Goal: Check status: Check status

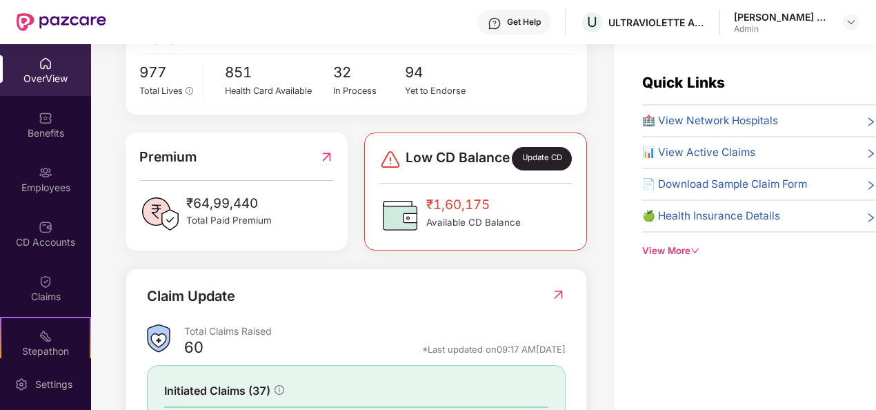
scroll to position [414, 0]
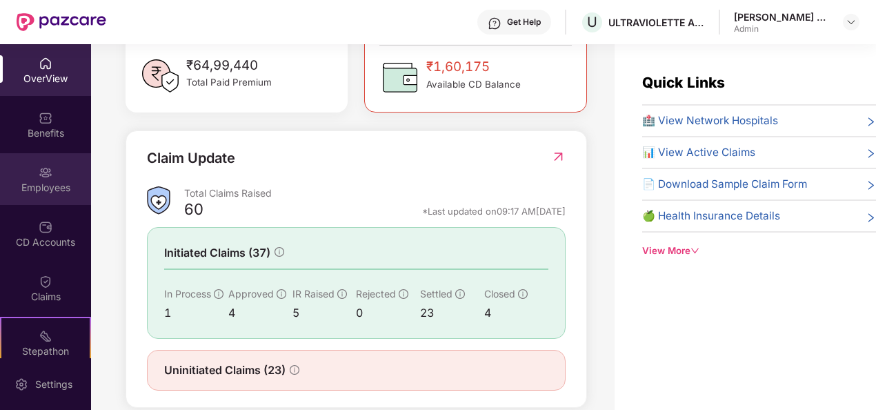
click at [55, 178] on div "Employees" at bounding box center [45, 179] width 91 height 52
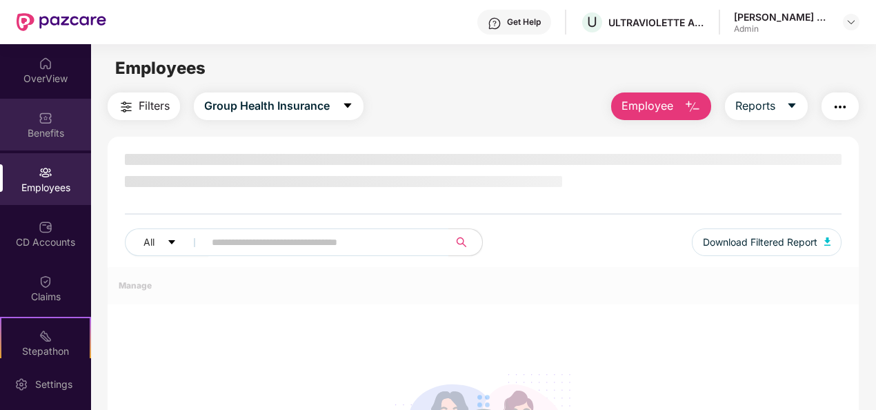
click at [39, 121] on img at bounding box center [46, 118] width 14 height 14
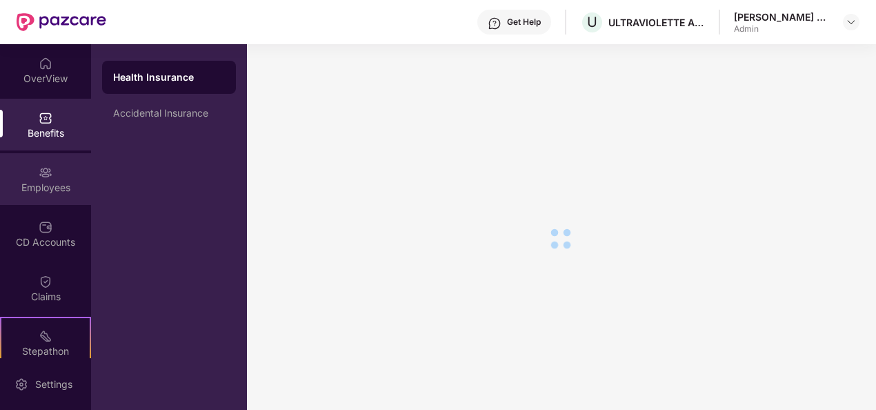
click at [47, 178] on img at bounding box center [46, 173] width 14 height 14
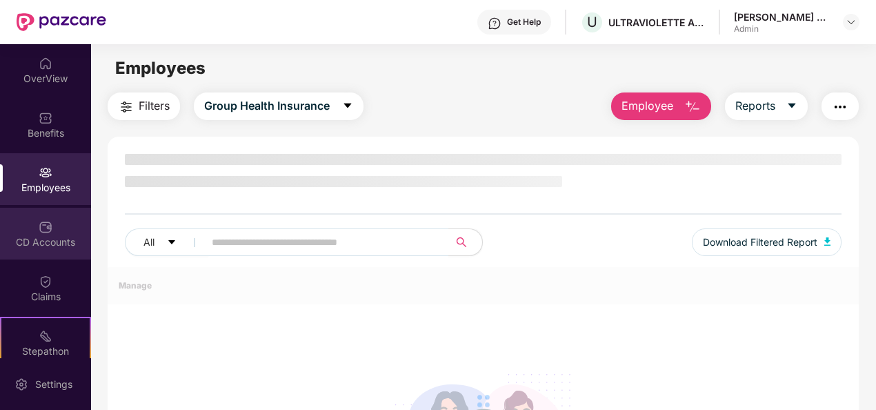
click at [44, 239] on div "CD Accounts" at bounding box center [45, 242] width 91 height 14
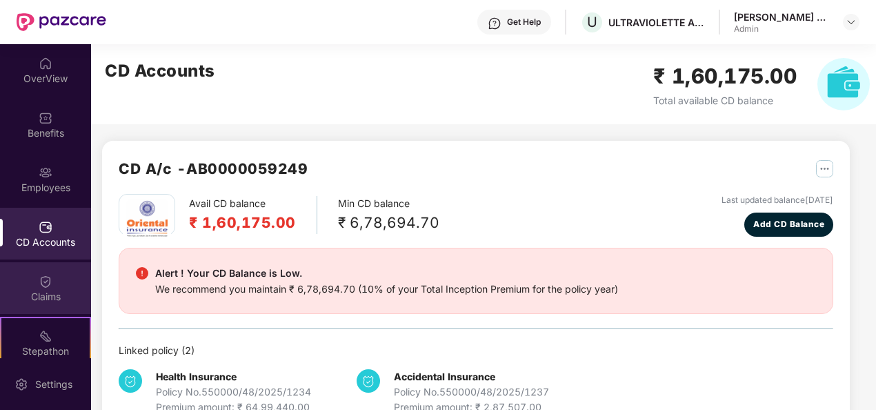
click at [47, 286] on img at bounding box center [46, 282] width 14 height 14
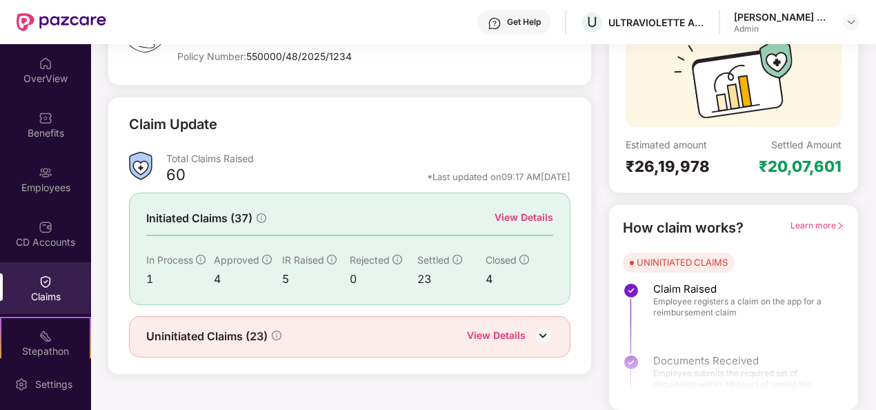
click at [529, 218] on div "View Details" at bounding box center [524, 217] width 59 height 15
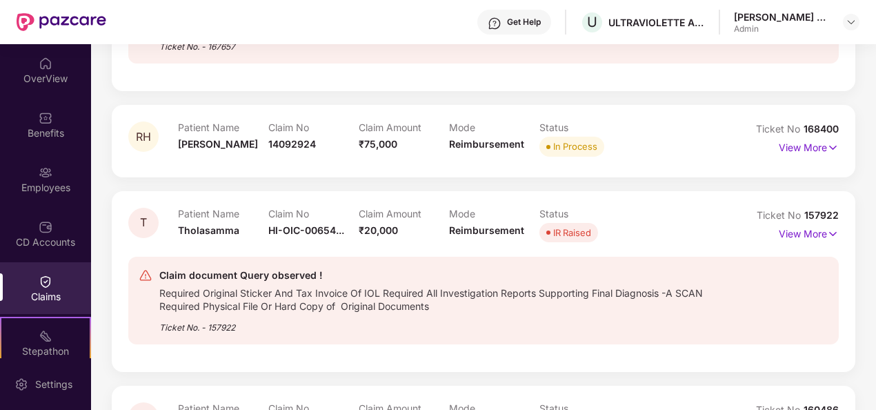
scroll to position [268, 0]
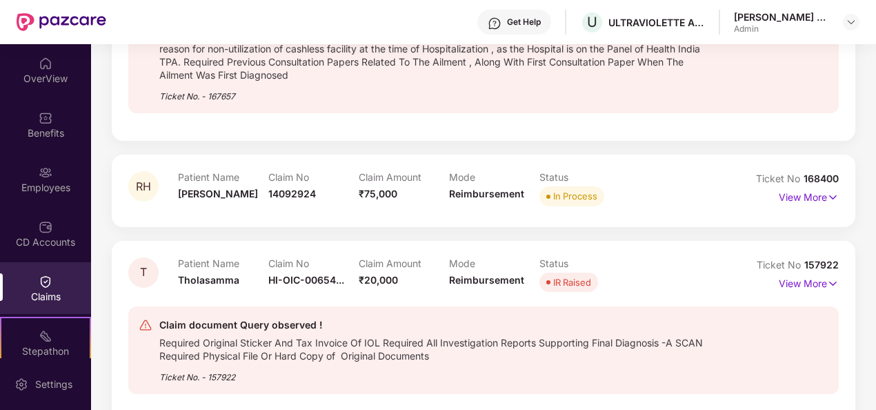
click at [596, 203] on div "In Process" at bounding box center [575, 196] width 44 height 14
click at [815, 193] on p "View More" at bounding box center [809, 195] width 60 height 19
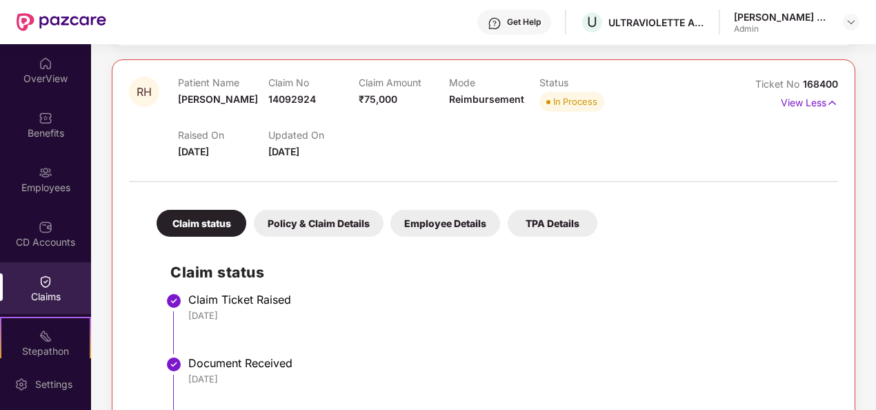
scroll to position [0, 0]
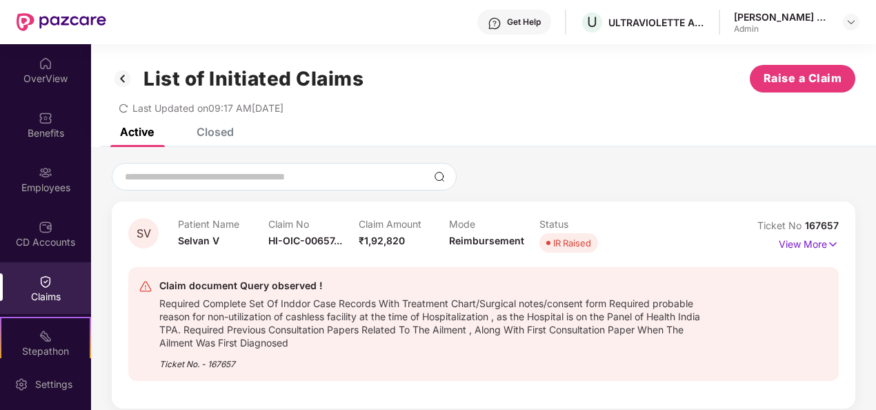
click at [220, 127] on div "List of Initiated Claims Raise a Claim Last Updated on 09:17 AM[DATE]" at bounding box center [483, 86] width 785 height 84
click at [208, 135] on div "Closed" at bounding box center [215, 132] width 37 height 14
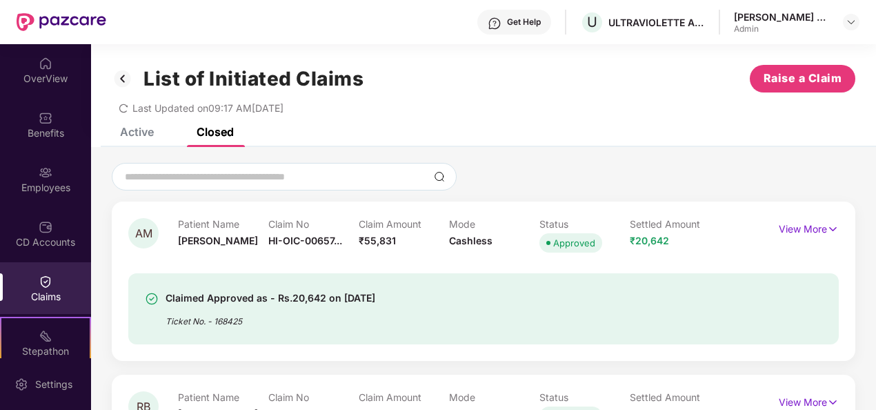
click at [133, 134] on div "Active" at bounding box center [137, 132] width 34 height 14
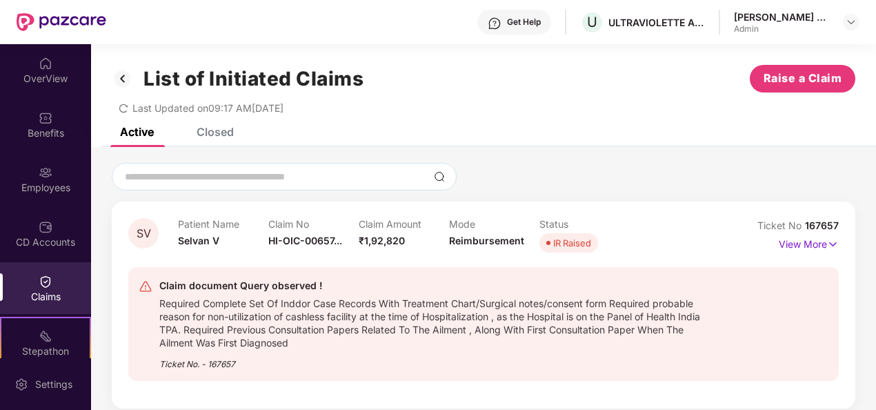
click at [206, 132] on div "Closed" at bounding box center [215, 132] width 37 height 14
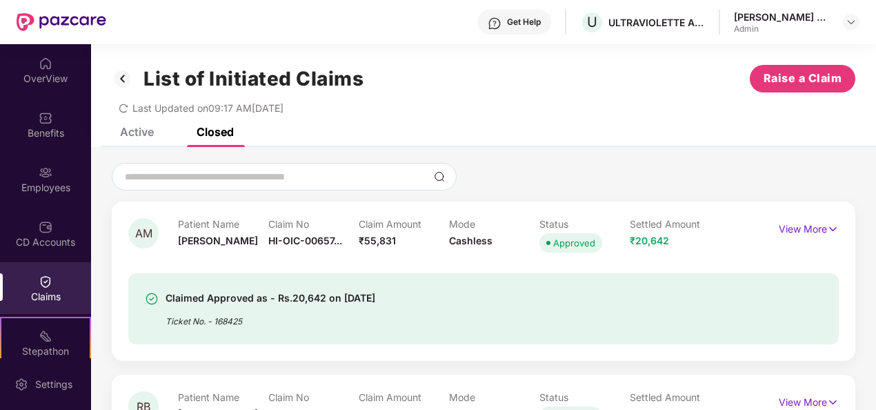
click at [130, 125] on div "List of Initiated Claims Raise a Claim Last Updated on 09:17 AM[DATE]" at bounding box center [483, 86] width 785 height 84
click at [173, 129] on div "Active Closed" at bounding box center [166, 132] width 135 height 30
click at [147, 130] on div "Active" at bounding box center [137, 132] width 34 height 14
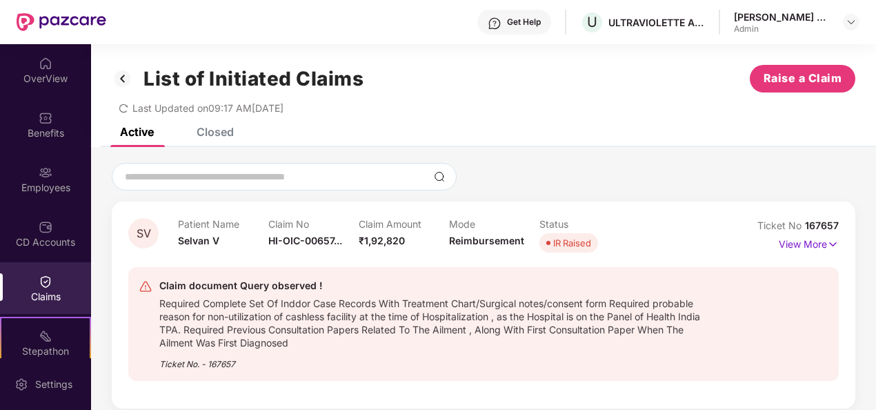
click at [120, 84] on img at bounding box center [123, 78] width 22 height 23
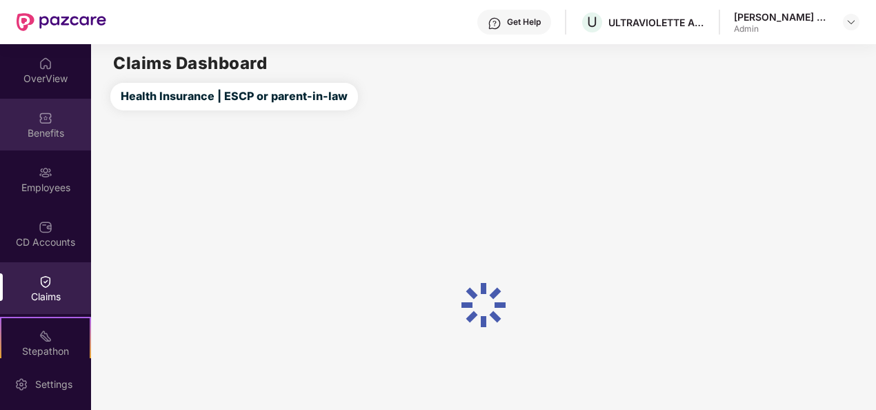
click at [41, 115] on img at bounding box center [46, 118] width 14 height 14
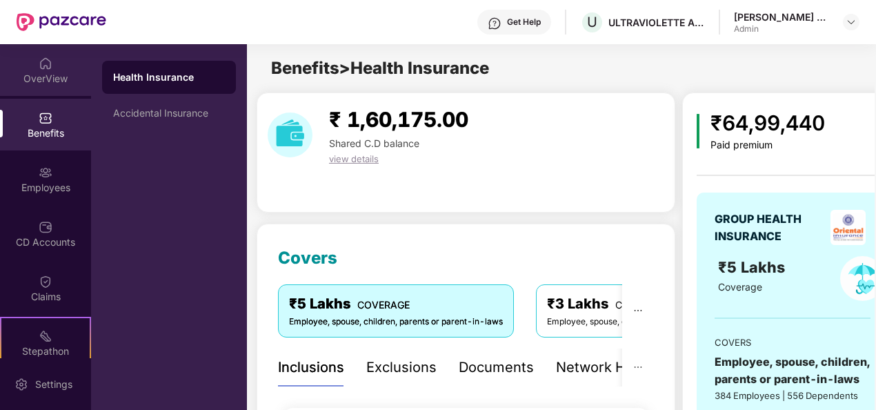
click at [61, 69] on div "OverView" at bounding box center [45, 70] width 91 height 52
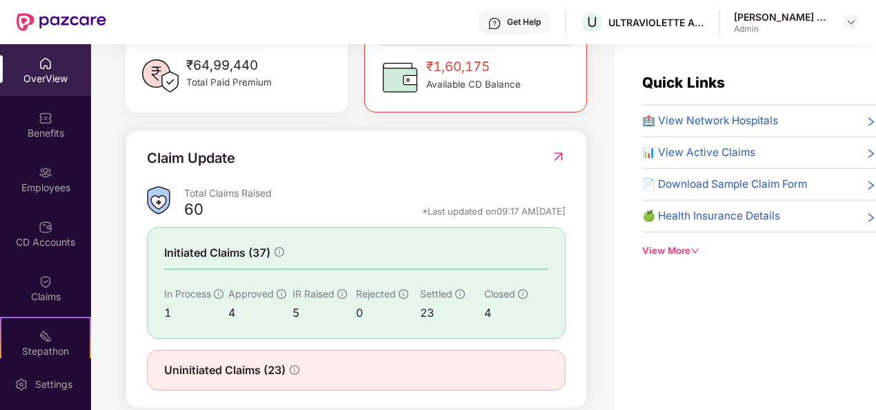
scroll to position [446, 0]
